Goal: Information Seeking & Learning: Learn about a topic

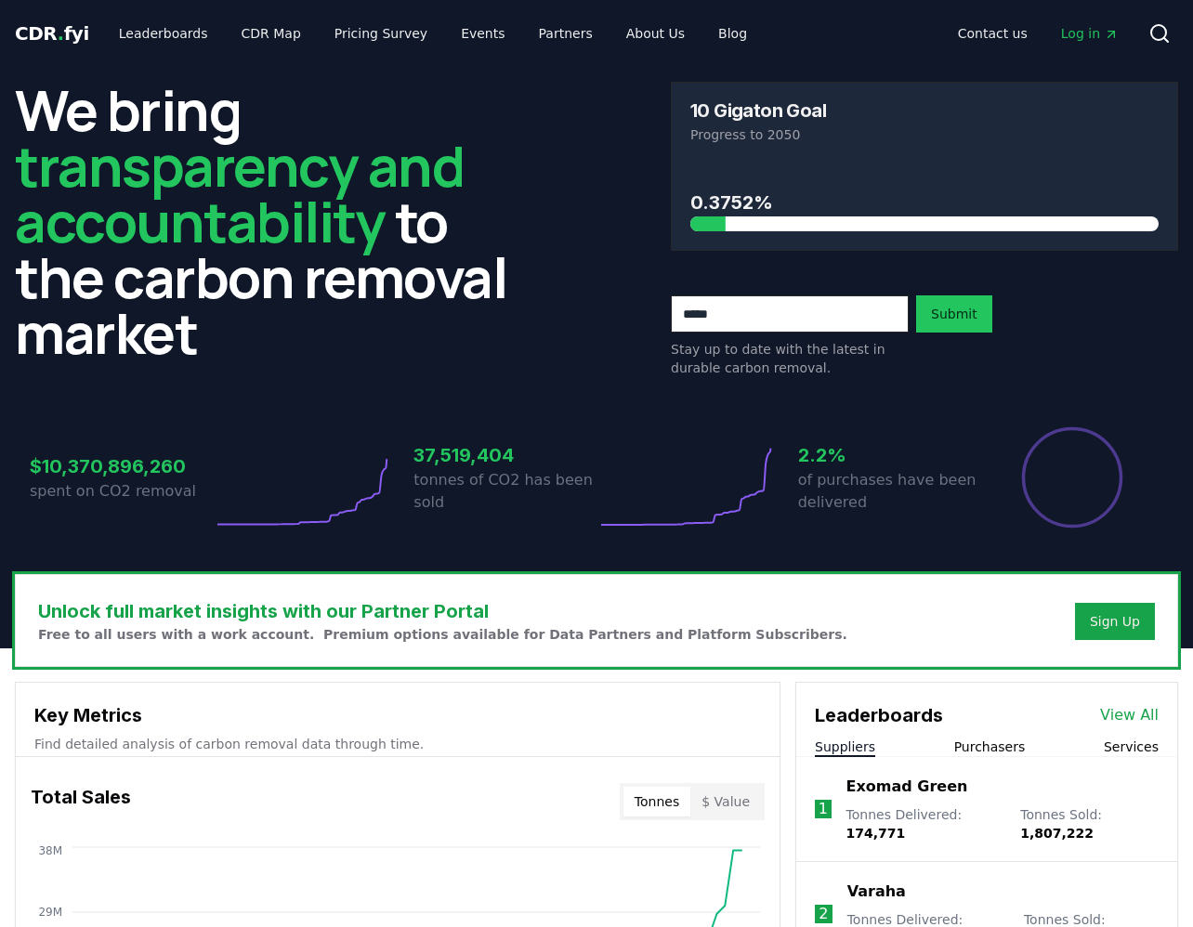
scroll to position [380, 0]
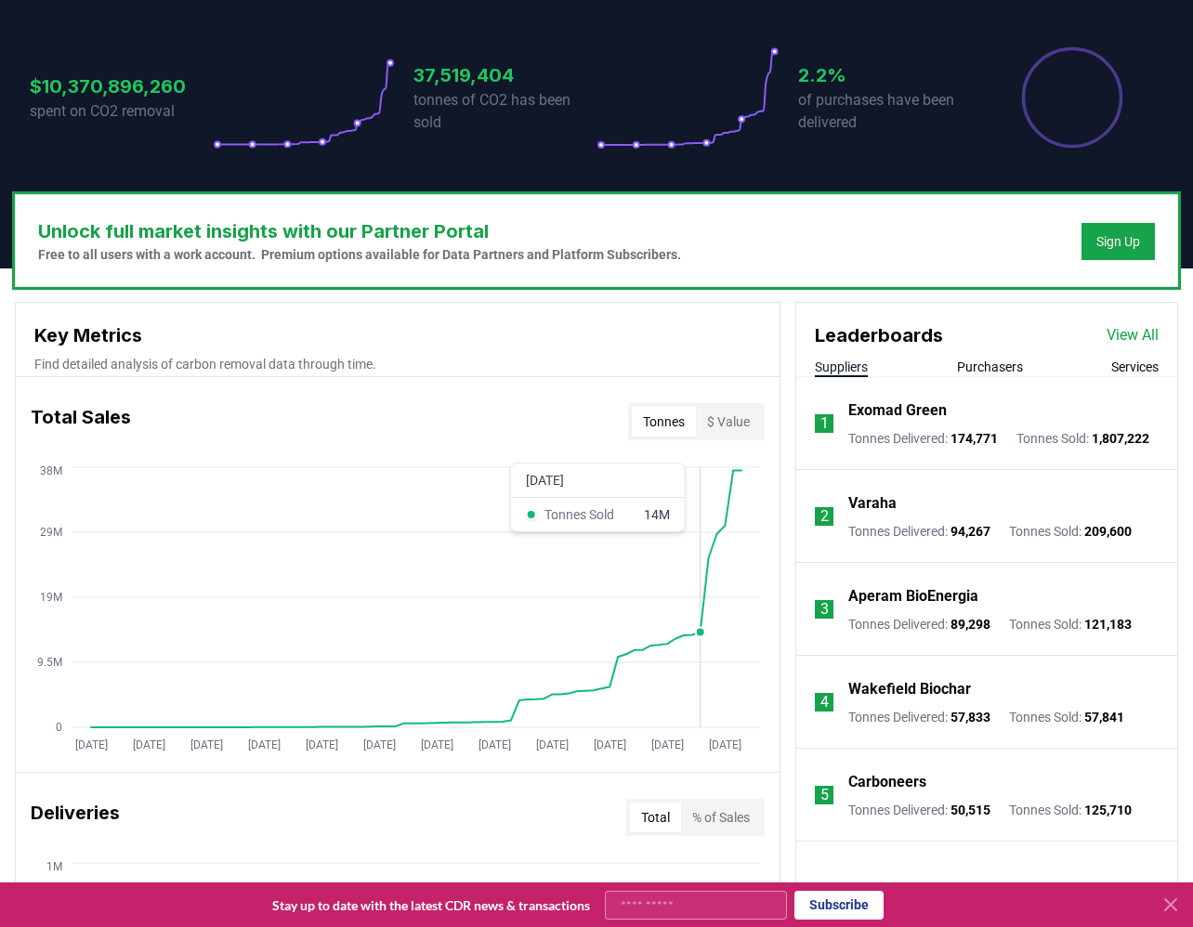
click at [704, 571] on icon "[DATE] [DATE] [DATE] [DATE] [DATE] [DATE] [DATE] [DATE] [DATE] [DATE] [DATE] [D…" at bounding box center [390, 611] width 749 height 297
click at [999, 368] on button "Purchasers" at bounding box center [990, 367] width 66 height 19
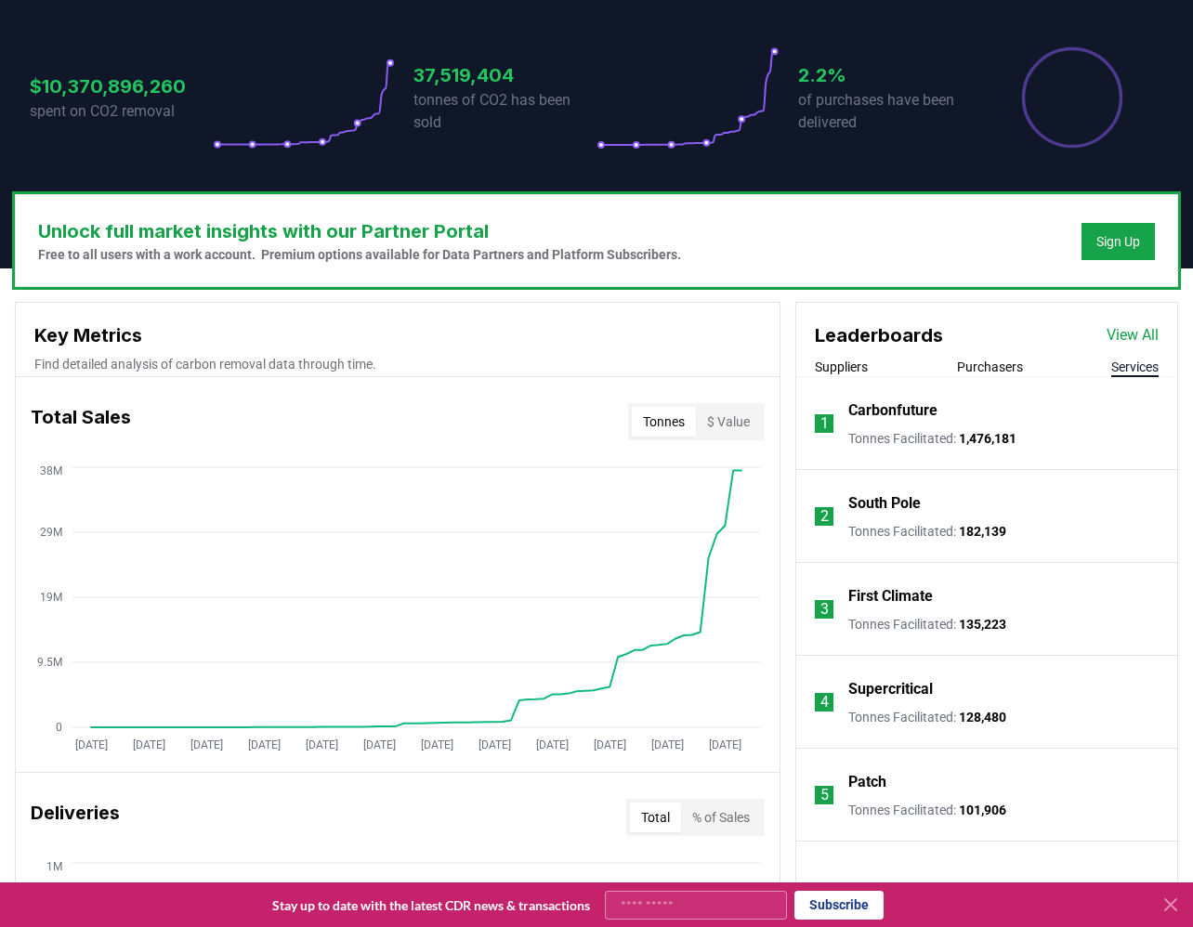
click at [1127, 370] on button "Services" at bounding box center [1134, 367] width 47 height 19
click at [1037, 370] on div "Suppliers Purchasers Services" at bounding box center [986, 368] width 381 height 20
click at [1013, 373] on button "Purchasers" at bounding box center [990, 367] width 66 height 19
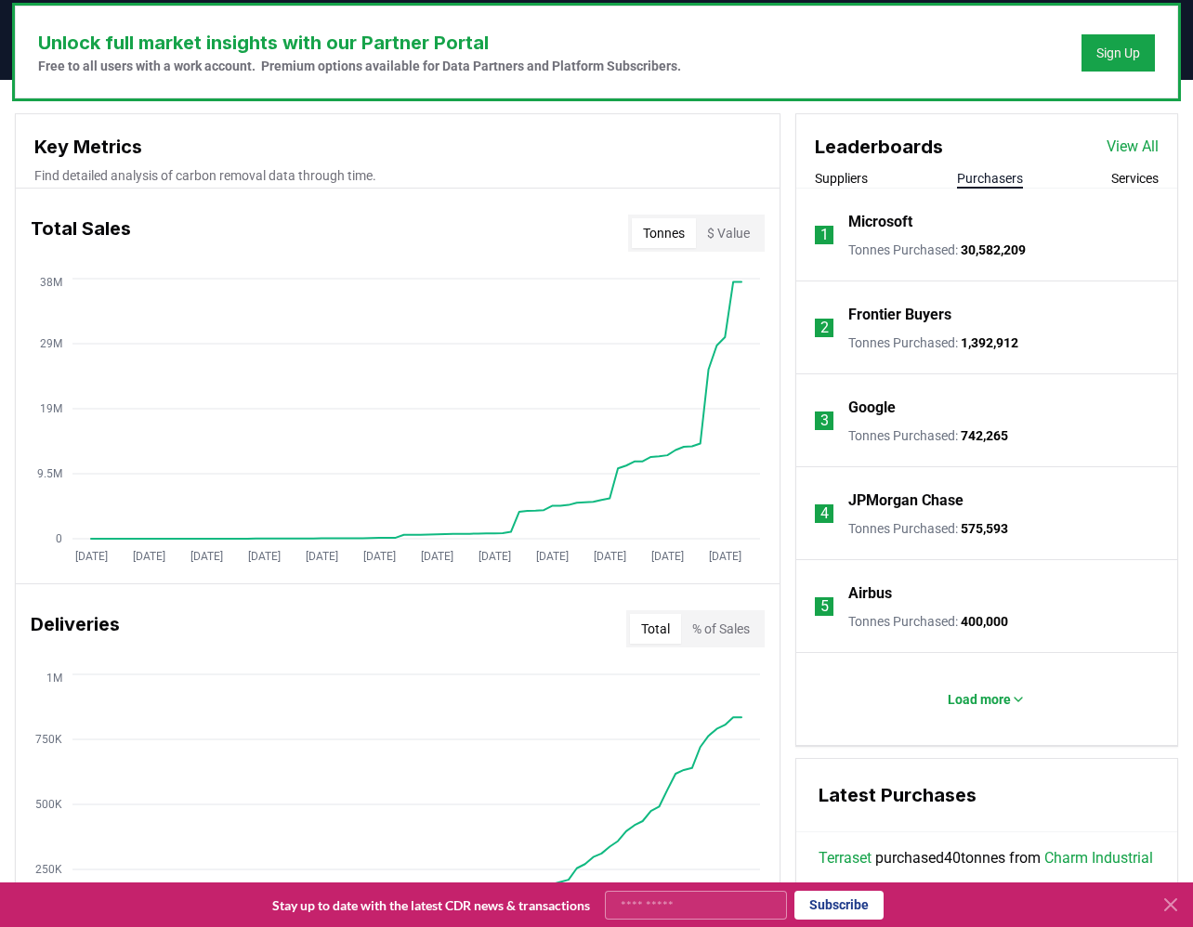
scroll to position [544, 0]
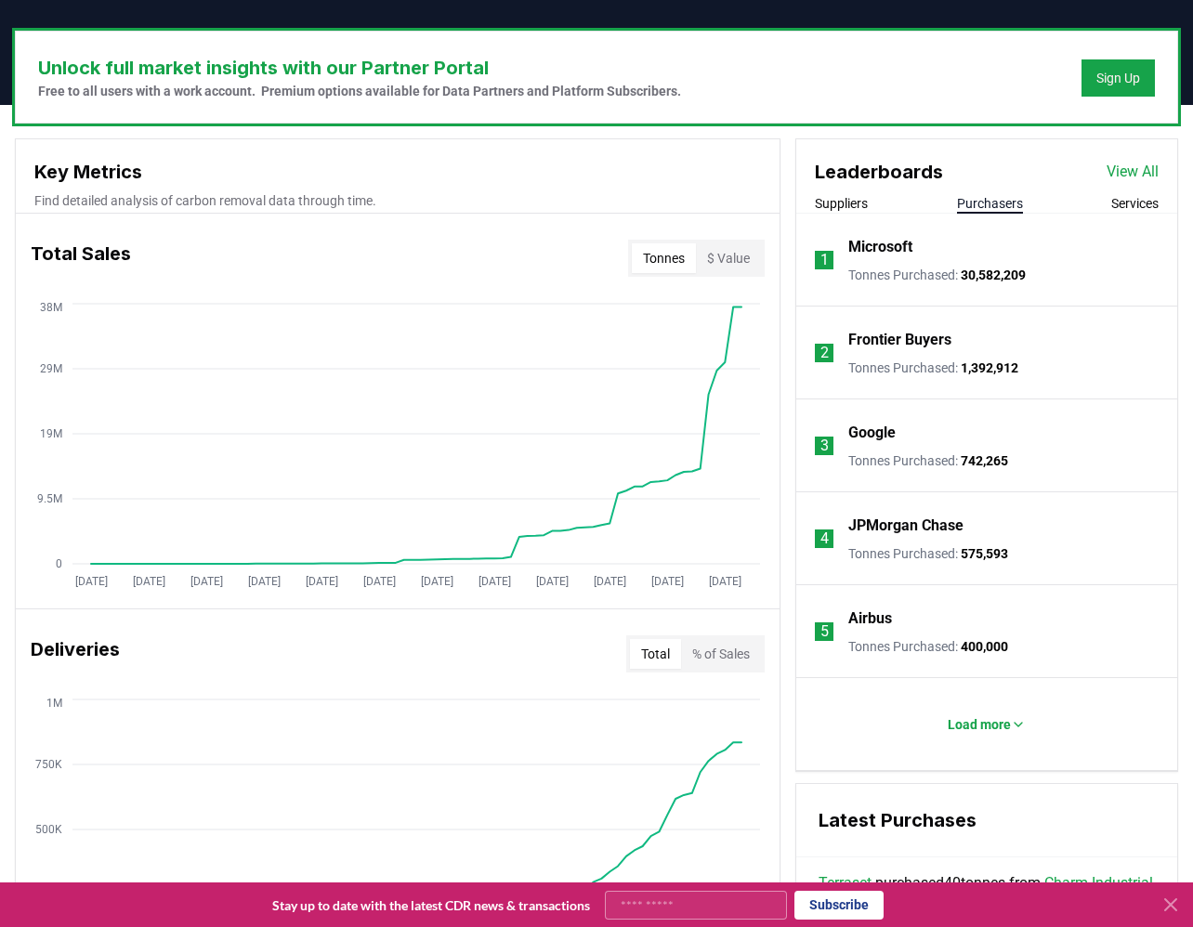
click at [731, 257] on button "$ Value" at bounding box center [728, 258] width 65 height 30
click at [657, 264] on button "Tonnes" at bounding box center [664, 258] width 64 height 30
click at [741, 259] on button "$ Value" at bounding box center [728, 258] width 65 height 30
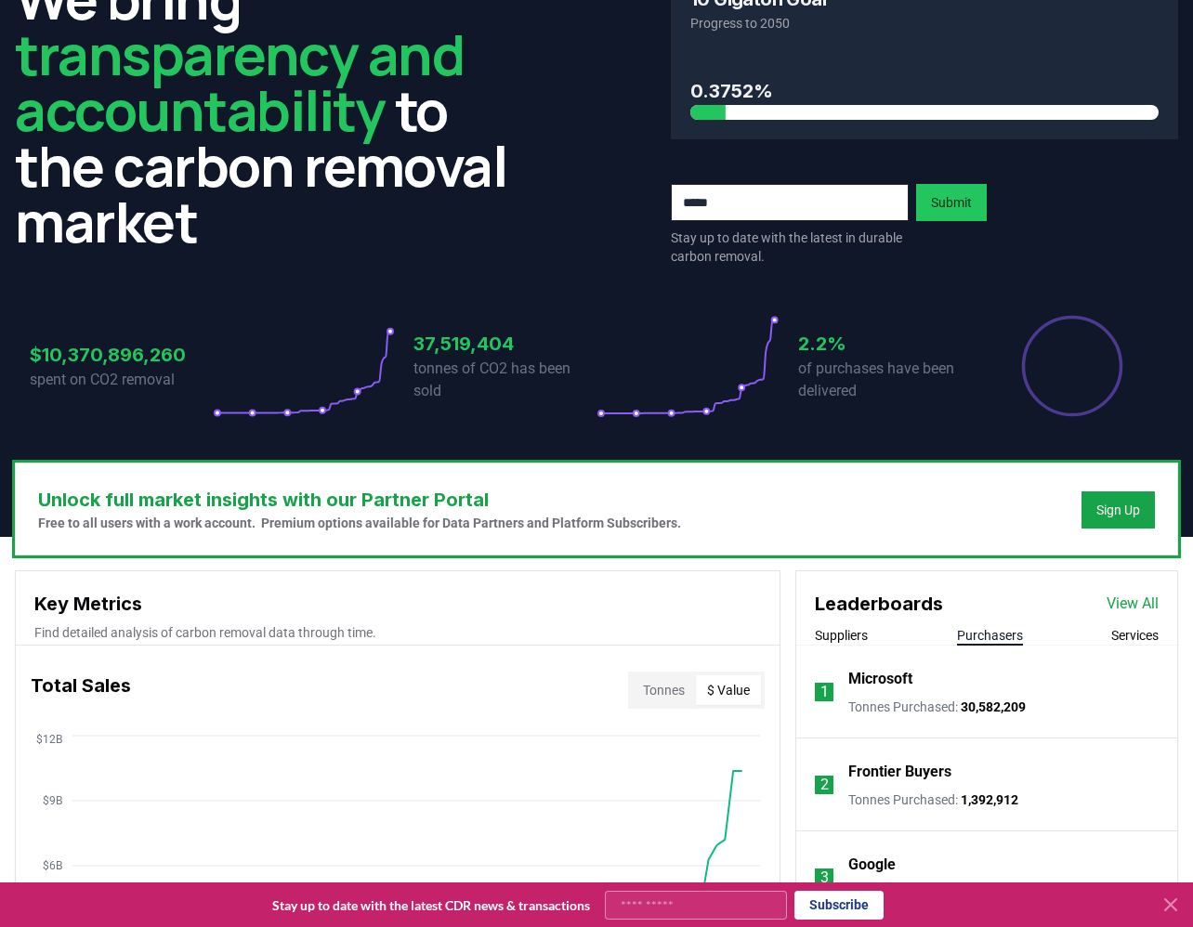
scroll to position [0, 0]
